Goal: Task Accomplishment & Management: Manage account settings

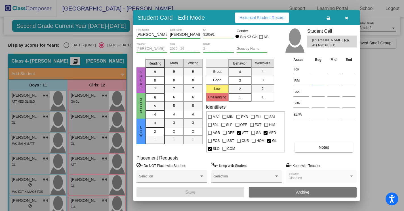
click at [313, 82] on input at bounding box center [318, 80] width 13 height 9
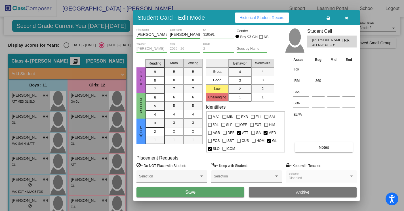
type input "360"
click at [310, 71] on td "IRR" at bounding box center [301, 68] width 18 height 11
click at [315, 70] on input at bounding box center [318, 69] width 13 height 9
type input "379"
click at [312, 91] on input at bounding box center [318, 92] width 13 height 9
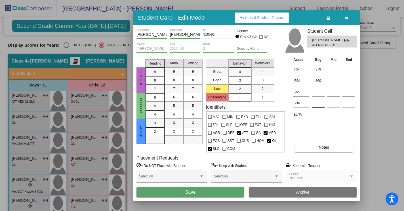
click at [319, 105] on input at bounding box center [318, 103] width 13 height 9
click at [316, 91] on input at bounding box center [318, 92] width 13 height 9
type input "K"
click at [315, 107] on input at bounding box center [318, 103] width 13 height 9
type input "L"
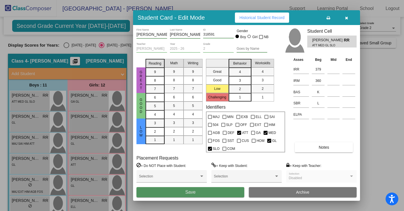
click at [195, 193] on span "Save" at bounding box center [190, 191] width 10 height 5
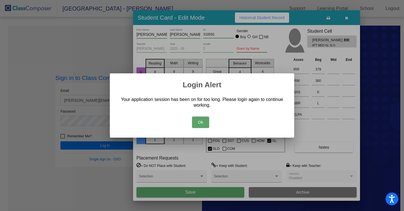
click at [201, 122] on button "Ok" at bounding box center [200, 121] width 17 height 11
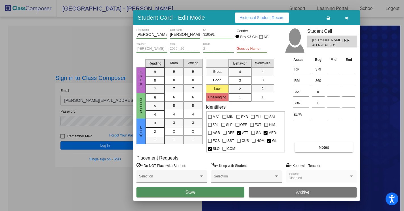
click at [192, 190] on span "Save" at bounding box center [190, 191] width 10 height 5
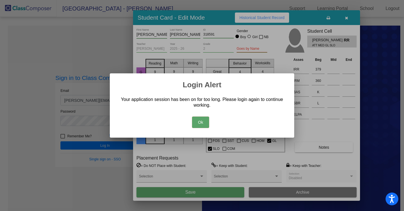
click at [204, 120] on button "Ok" at bounding box center [200, 121] width 17 height 11
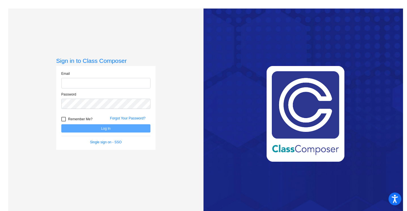
type input "[PERSON_NAME][EMAIL_ADDRESS][PERSON_NAME][DOMAIN_NAME]"
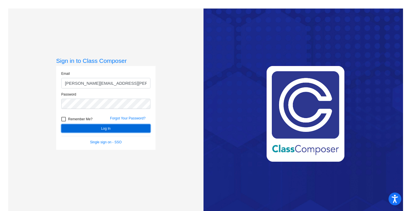
click at [101, 127] on button "Log In" at bounding box center [105, 128] width 89 height 8
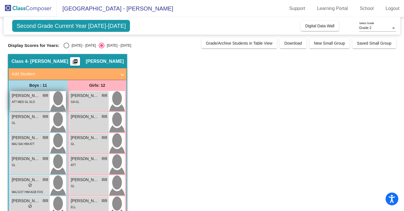
click at [33, 99] on div "ATT MED GL SLO" at bounding box center [23, 102] width 23 height 6
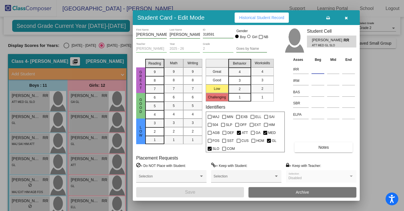
click at [321, 72] on input at bounding box center [318, 69] width 13 height 9
